Goal: Information Seeking & Learning: Find specific fact

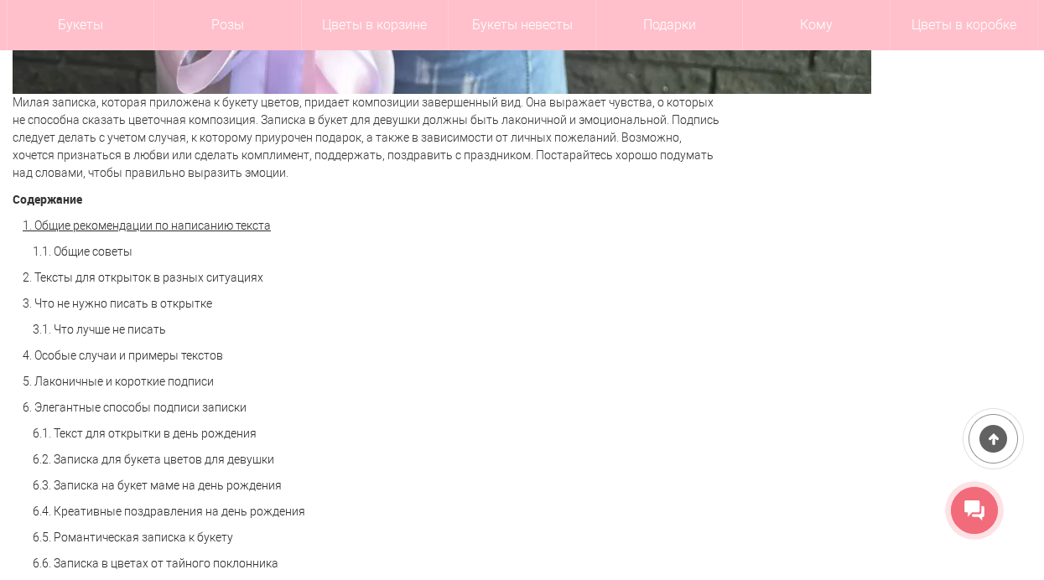
scroll to position [1090, 0]
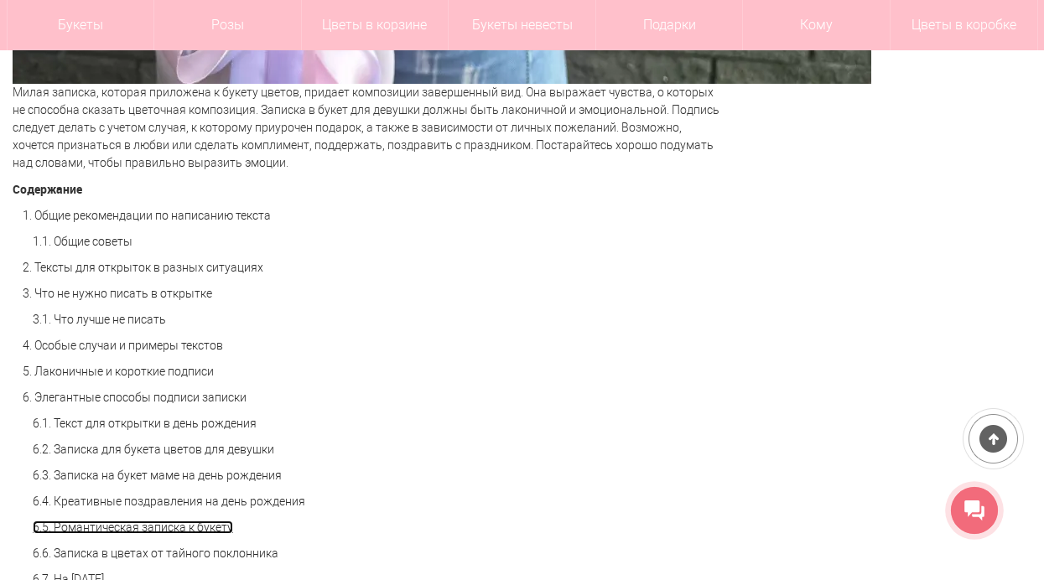
click at [208, 522] on link "6.5. Романтическая записка к букету" at bounding box center [133, 527] width 200 height 13
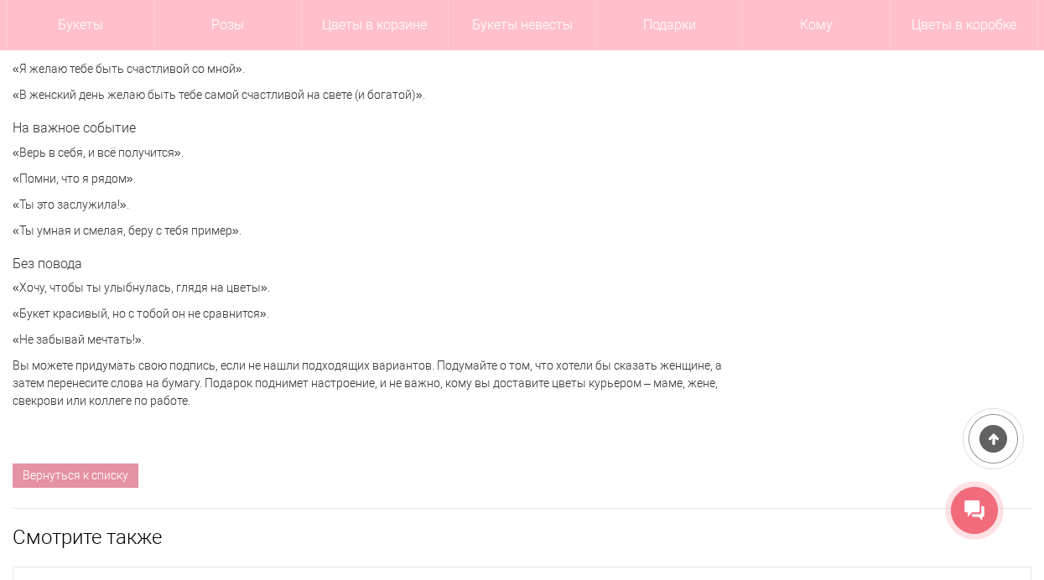
scroll to position [7269, 0]
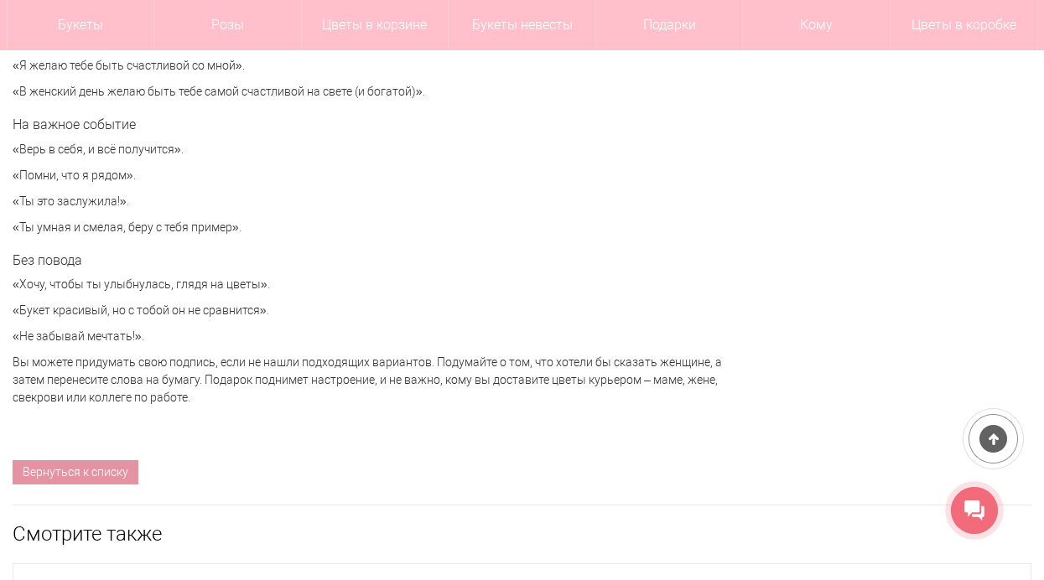
drag, startPoint x: 285, startPoint y: 311, endPoint x: 18, endPoint y: 309, distance: 267.4
click at [18, 309] on p "«Букет красивый, но с тобой он не сравнится»." at bounding box center [369, 311] width 713 height 18
copy p "Букет красивый, но с тобой он не сравнится»."
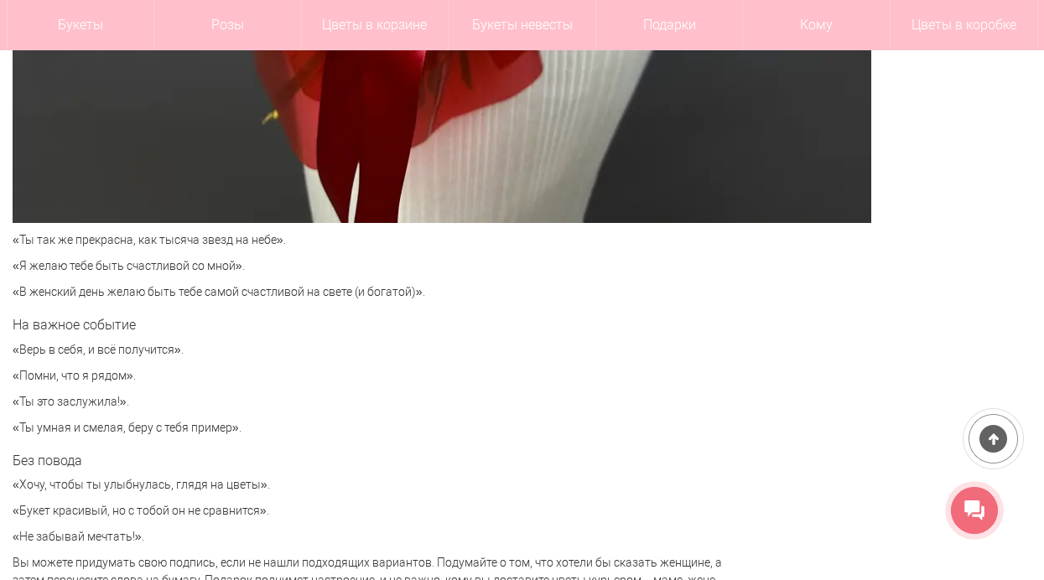
scroll to position [7101, 0]
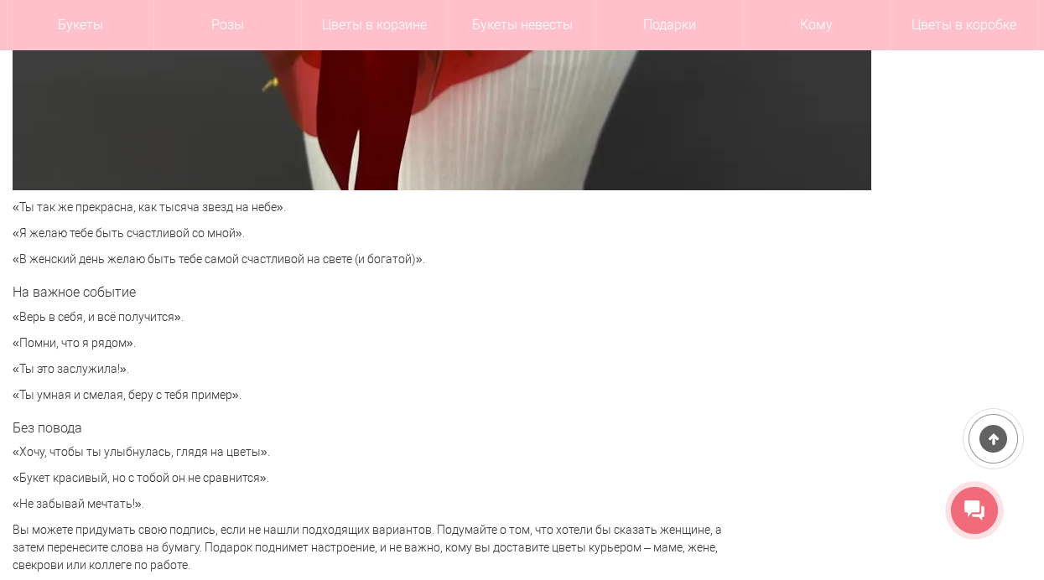
drag, startPoint x: 174, startPoint y: 320, endPoint x: 19, endPoint y: 316, distance: 155.2
click at [19, 316] on p "«Верь в себя, и всё получится»." at bounding box center [369, 318] width 713 height 18
copy p "Верь в себя, и всё получится"
